Goal: Task Accomplishment & Management: Manage account settings

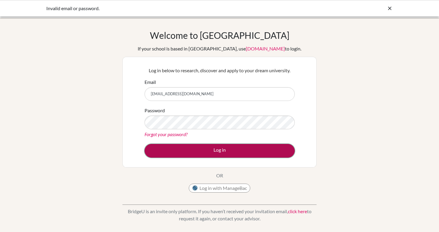
click at [193, 149] on button "Log in" at bounding box center [220, 151] width 150 height 14
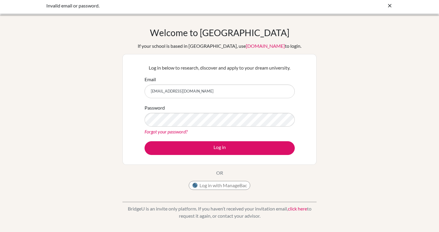
scroll to position [3, 0]
click at [152, 139] on form "Email std_akhmetova.silviya@iskazan.com Password Forgot your password? Log in" at bounding box center [220, 115] width 150 height 79
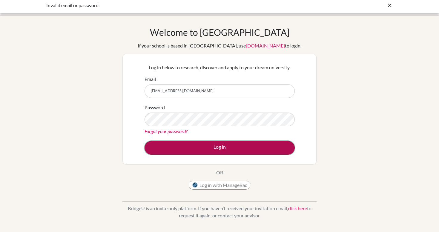
click at [157, 145] on button "Log in" at bounding box center [220, 148] width 150 height 14
